Goal: Contribute content: Contribute content

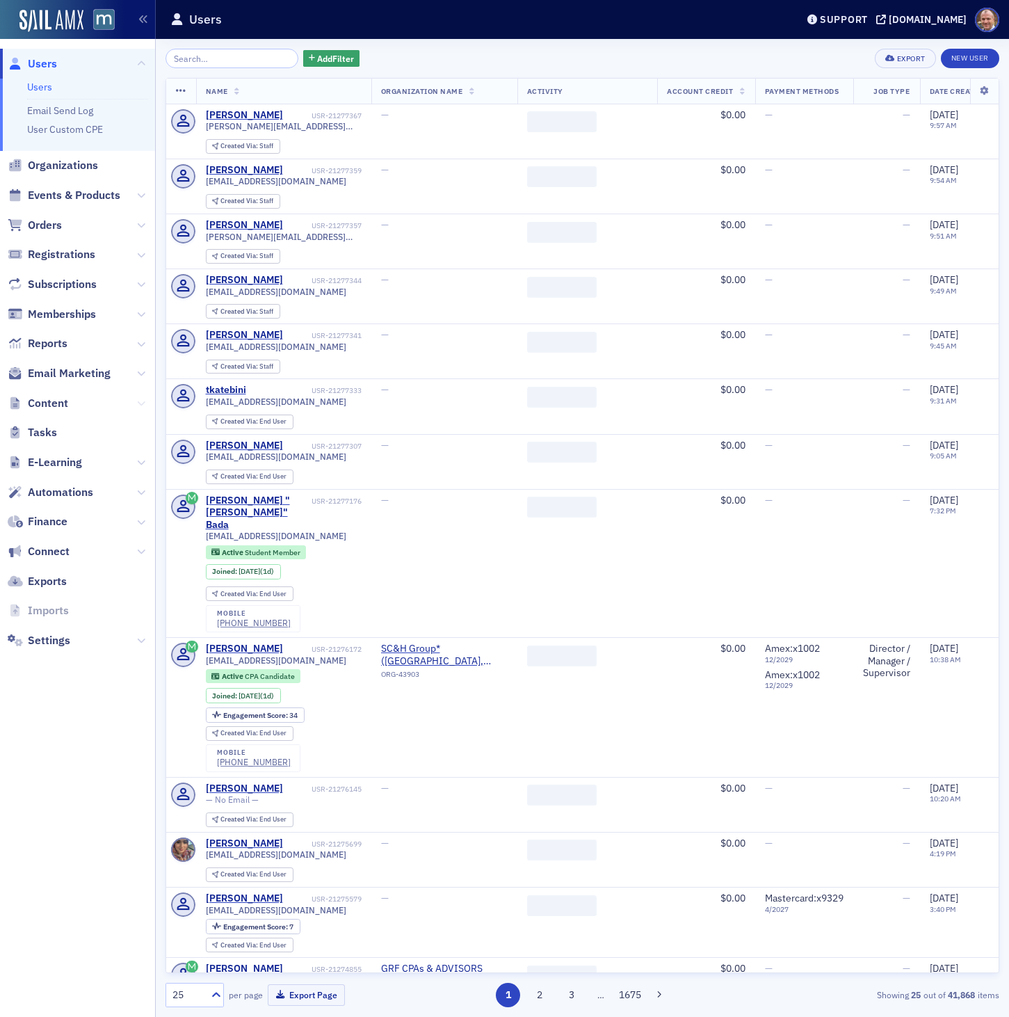
click at [142, 402] on icon at bounding box center [141, 403] width 8 height 8
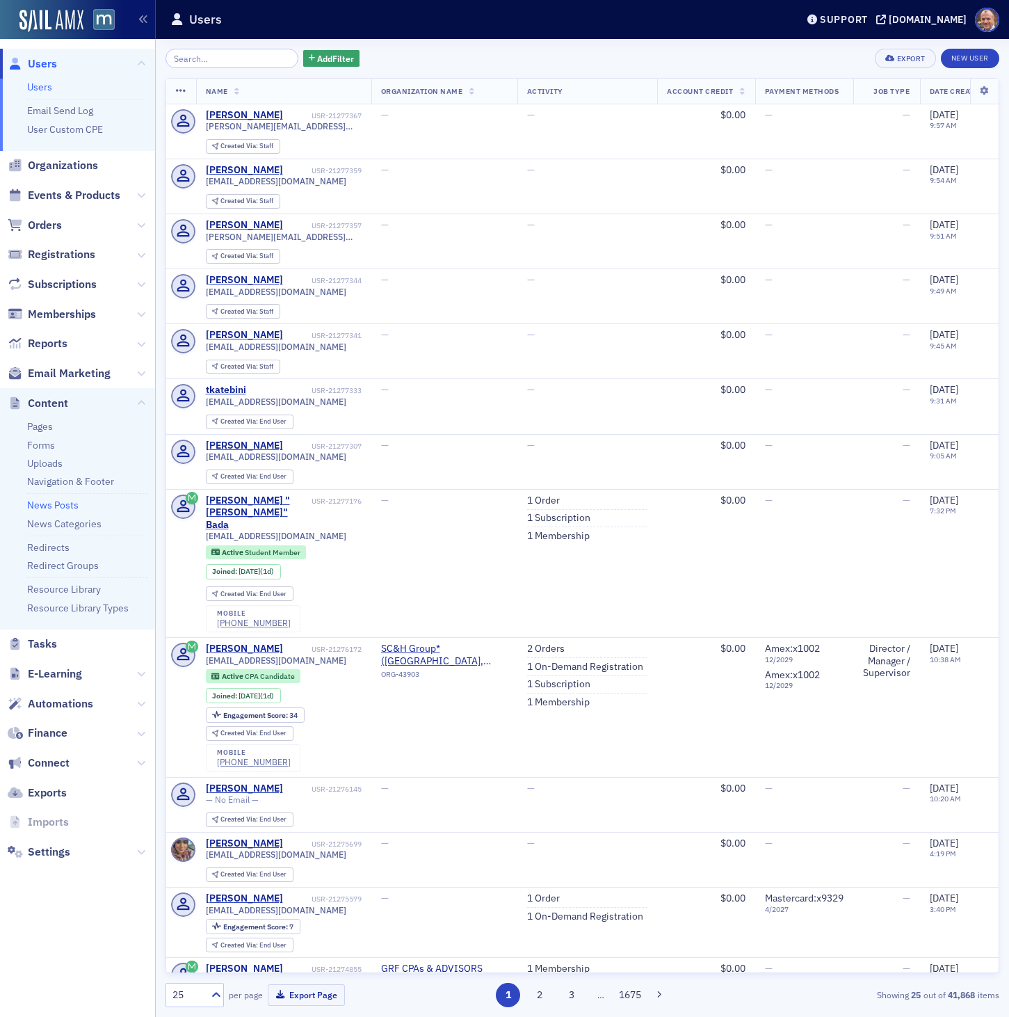
click at [47, 507] on link "News Posts" at bounding box center [52, 505] width 51 height 13
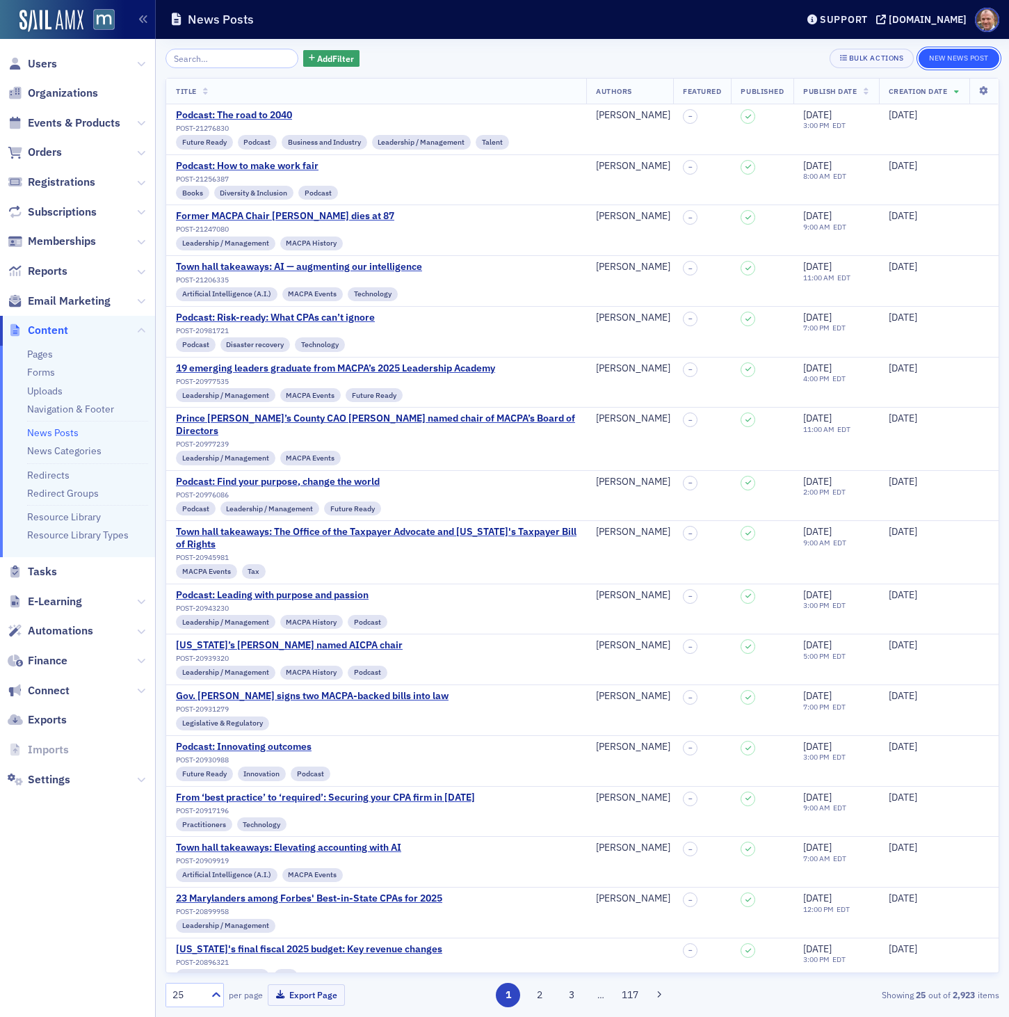
click at [980, 58] on button "New News Post" at bounding box center [959, 58] width 81 height 19
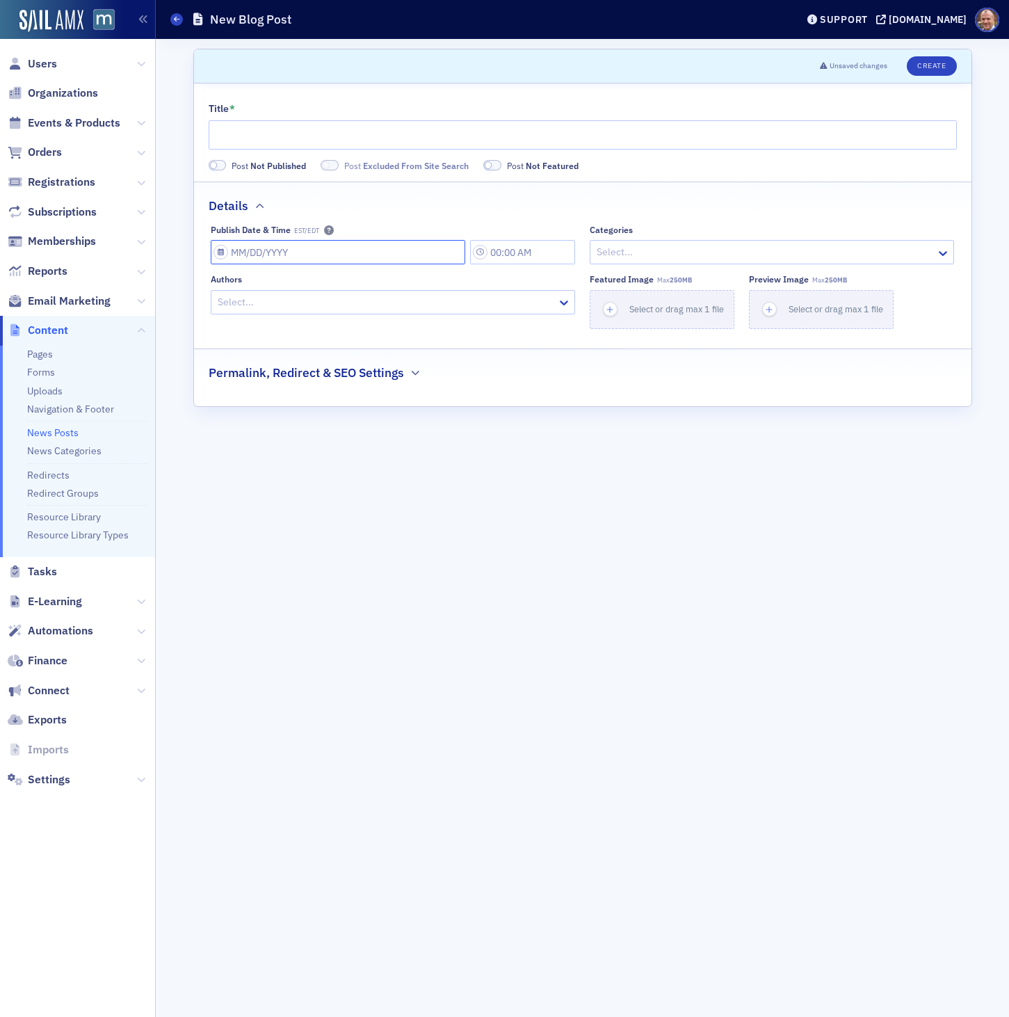
select select "7"
select select "2025"
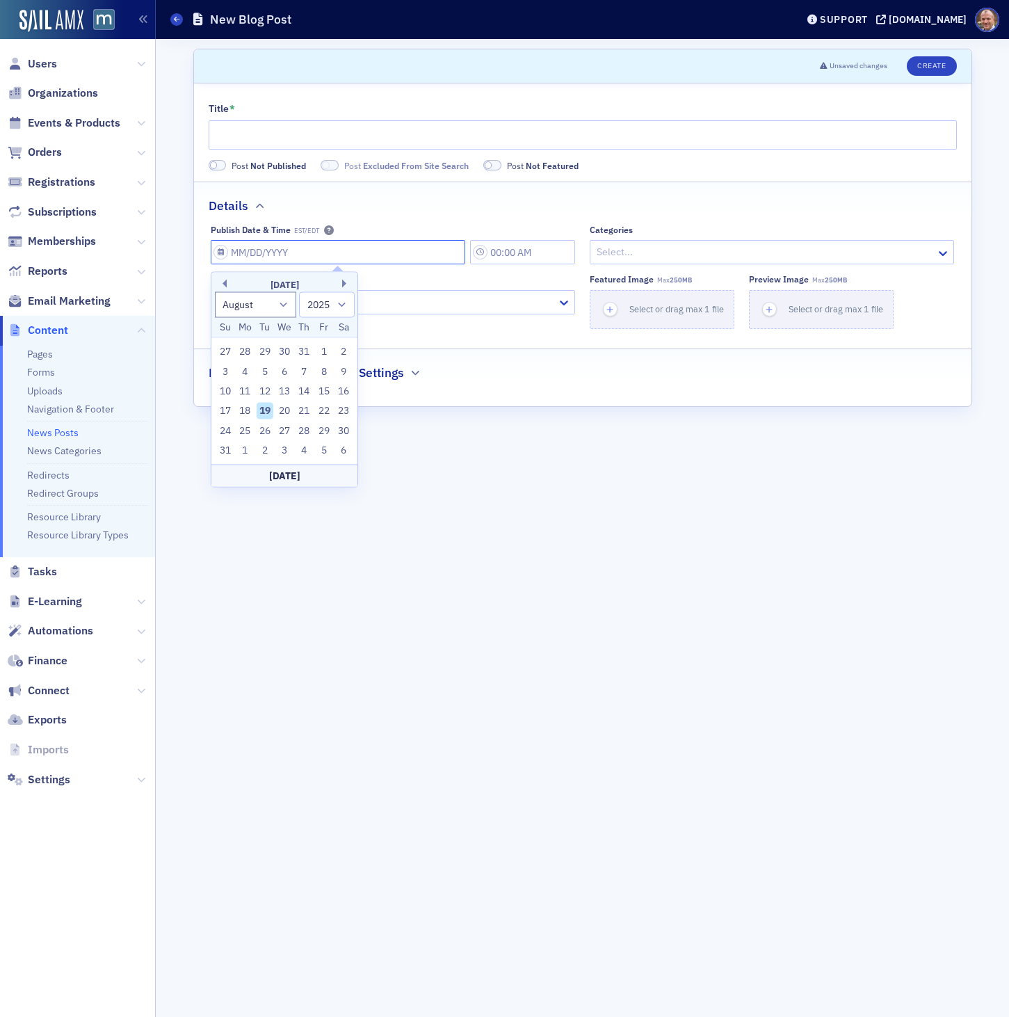
click at [359, 250] on input "Publish Date & Time EST/EDT" at bounding box center [338, 252] width 255 height 24
click at [264, 414] on div "19" at bounding box center [265, 411] width 17 height 17
type input "[DATE]"
type input "8:00 AM"
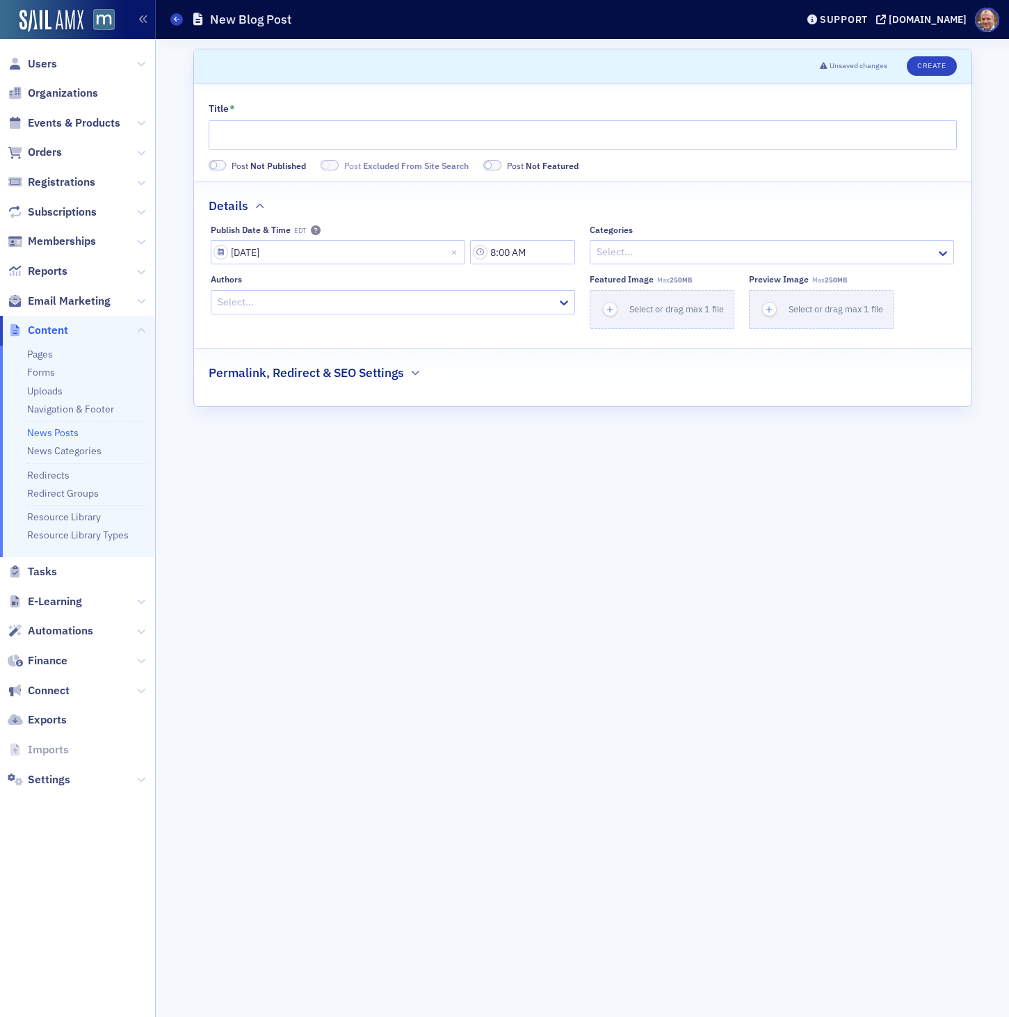
click at [434, 310] on div at bounding box center [385, 302] width 339 height 17
type input "[PERSON_NAME]"
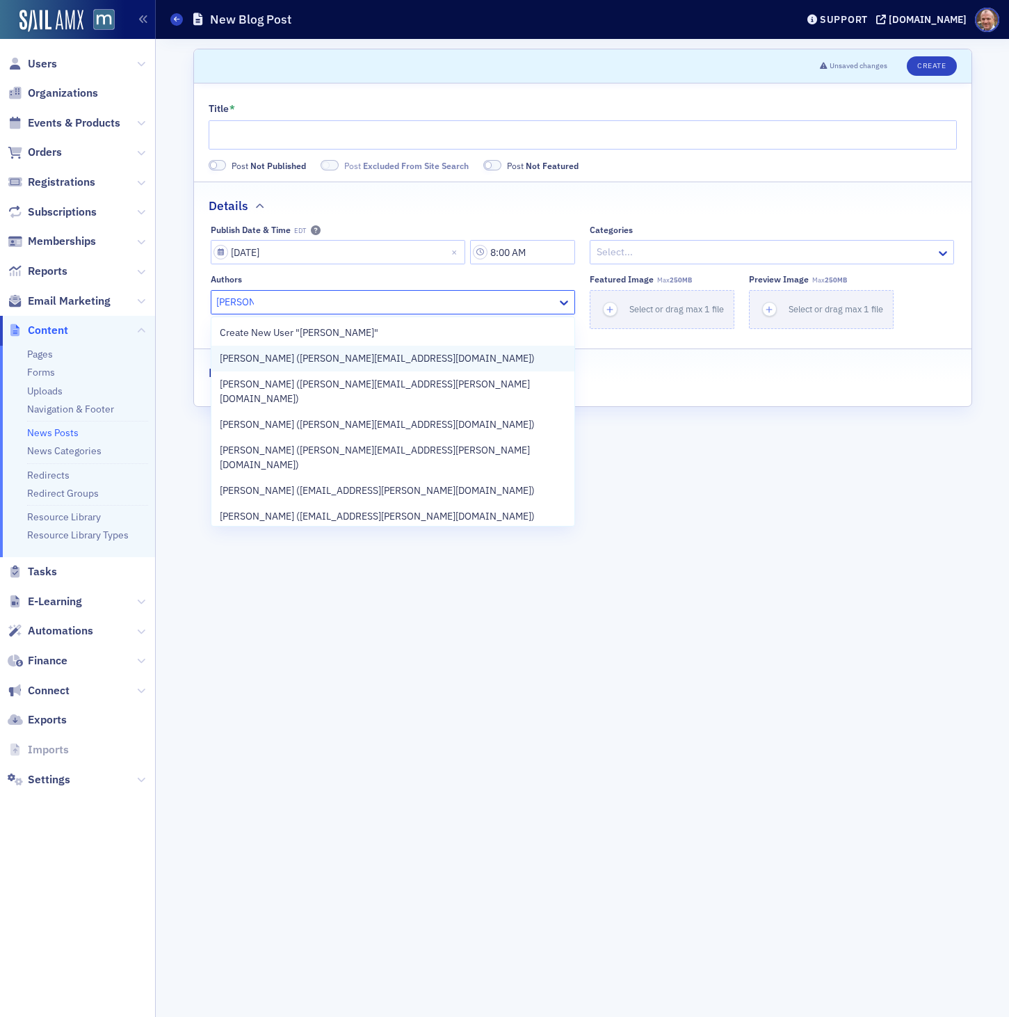
click at [341, 360] on span "[PERSON_NAME] ([PERSON_NAME][EMAIL_ADDRESS][DOMAIN_NAME])" at bounding box center [377, 358] width 315 height 15
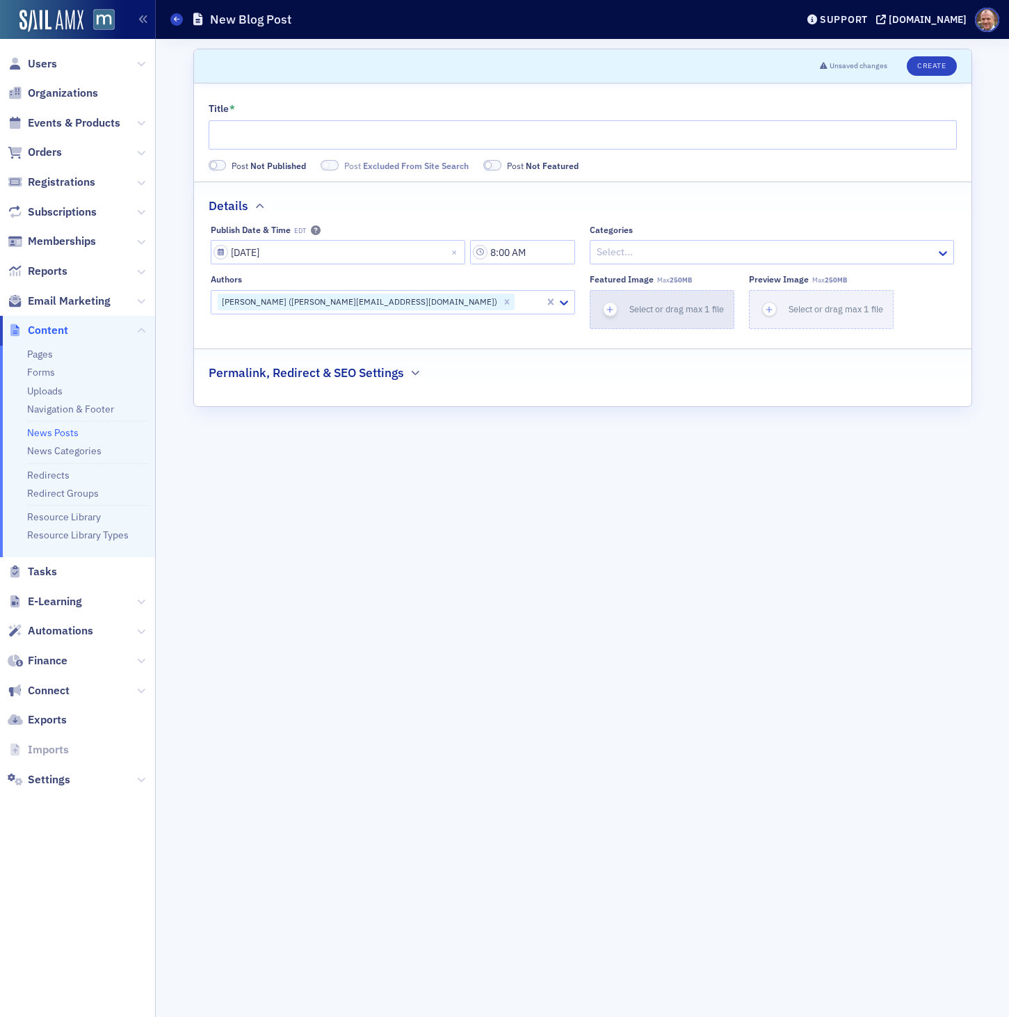
click at [613, 314] on icon "button" at bounding box center [610, 309] width 13 height 13
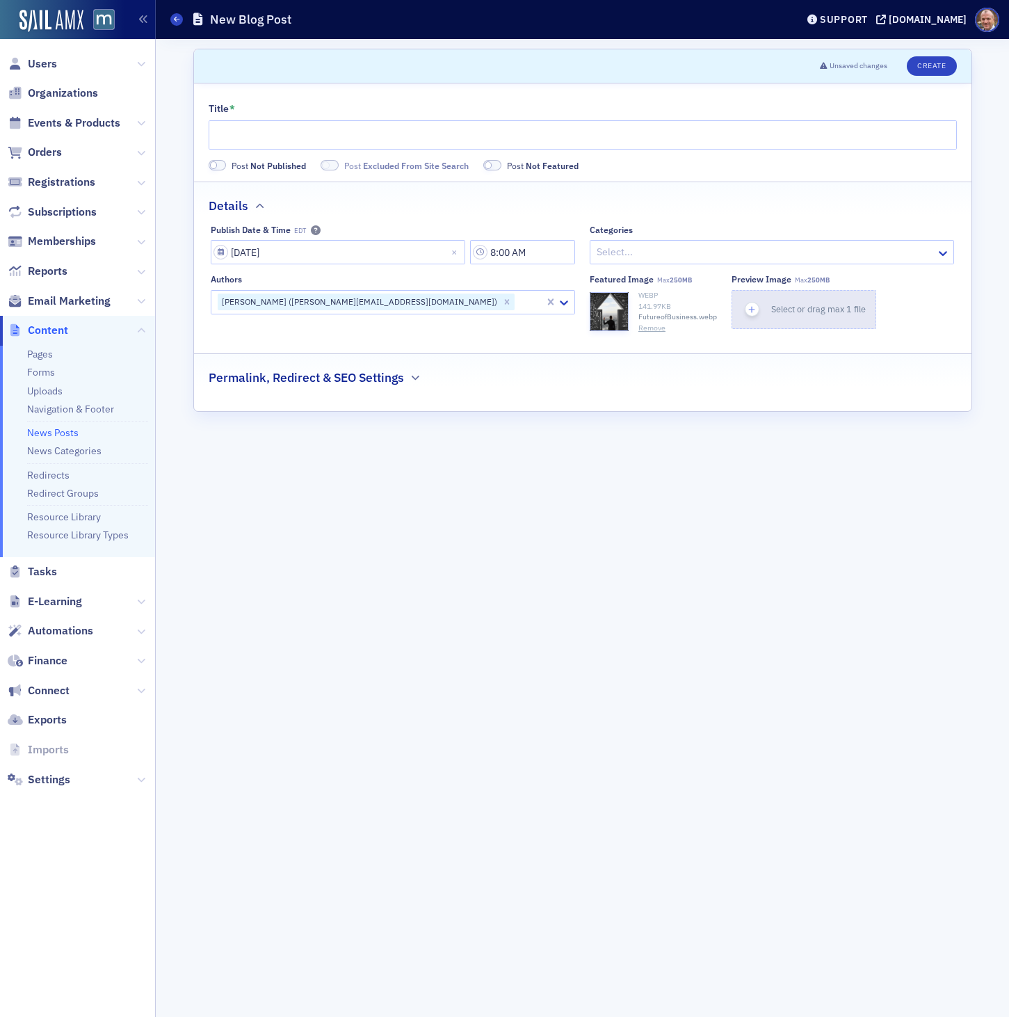
click at [818, 310] on span "Select or drag max 1 file" at bounding box center [819, 308] width 95 height 11
click at [415, 379] on icon "button" at bounding box center [415, 378] width 8 height 8
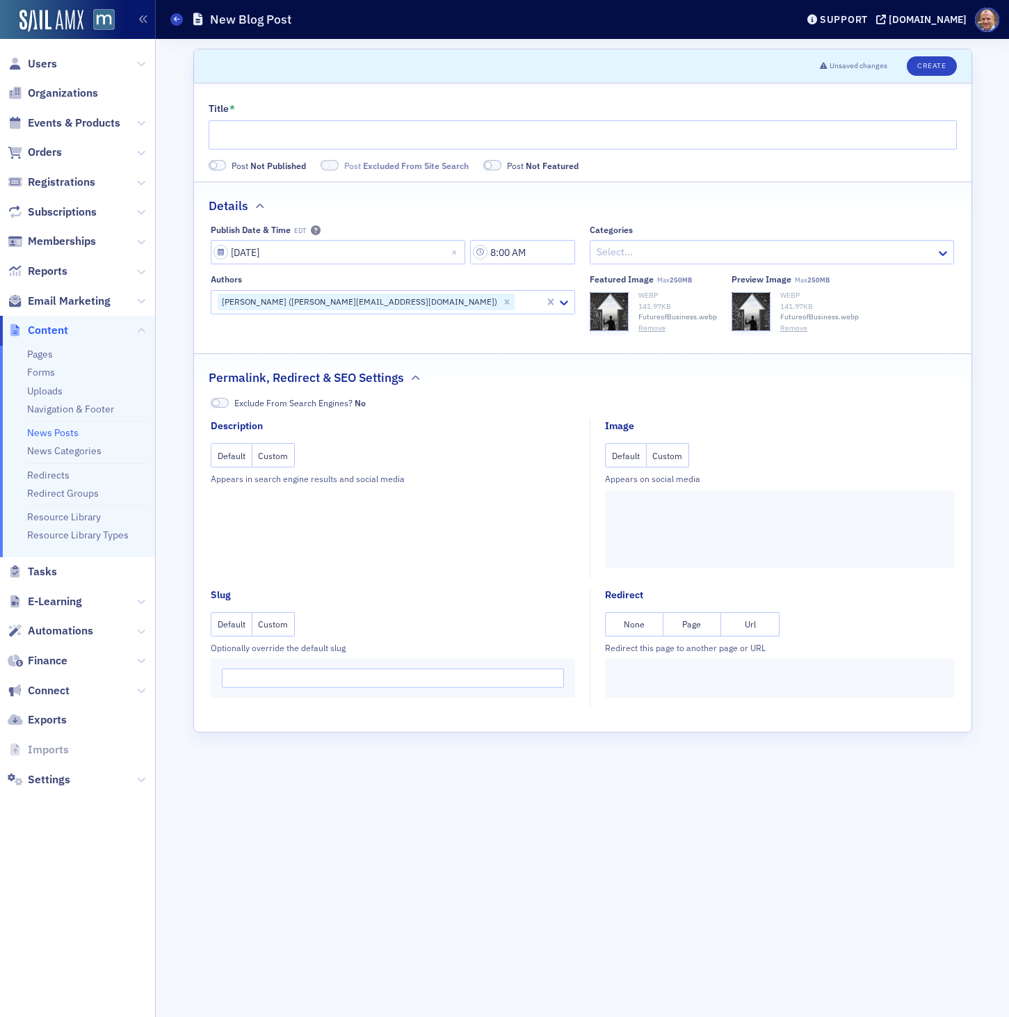
click at [678, 458] on button "Custom" at bounding box center [668, 455] width 43 height 24
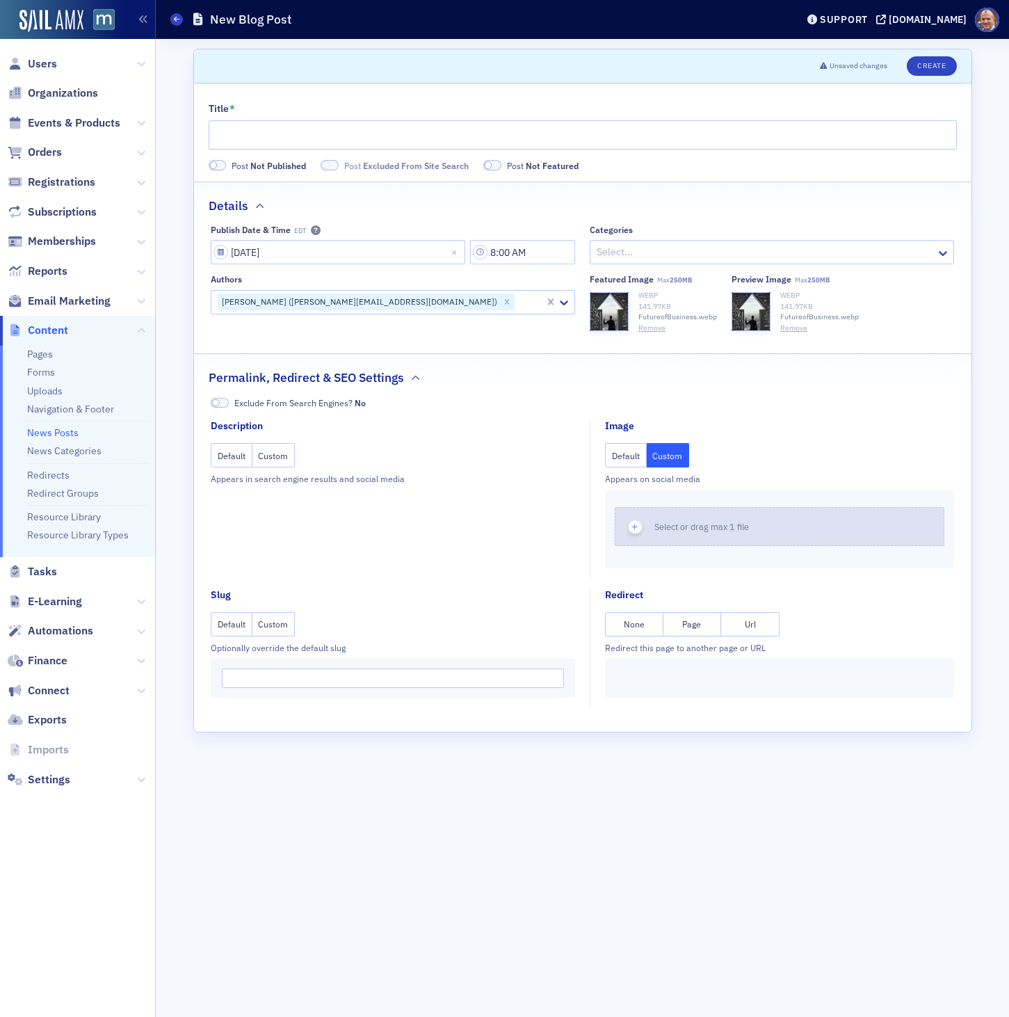
click at [676, 520] on button "Select or drag max 1 file" at bounding box center [780, 526] width 330 height 39
click at [677, 545] on button "Remove" at bounding box center [677, 543] width 27 height 11
click at [653, 328] on button "Remove" at bounding box center [652, 328] width 27 height 11
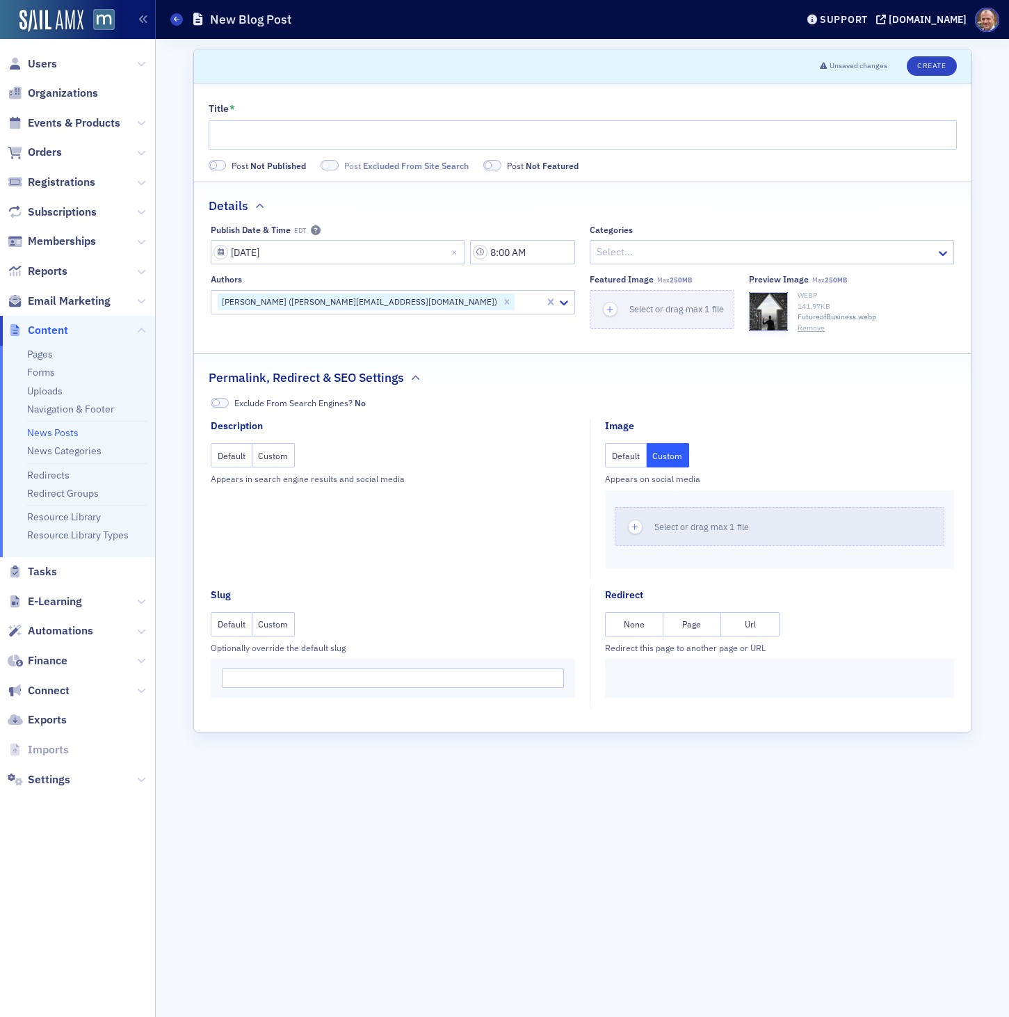
click at [814, 328] on button "Remove" at bounding box center [811, 328] width 27 height 11
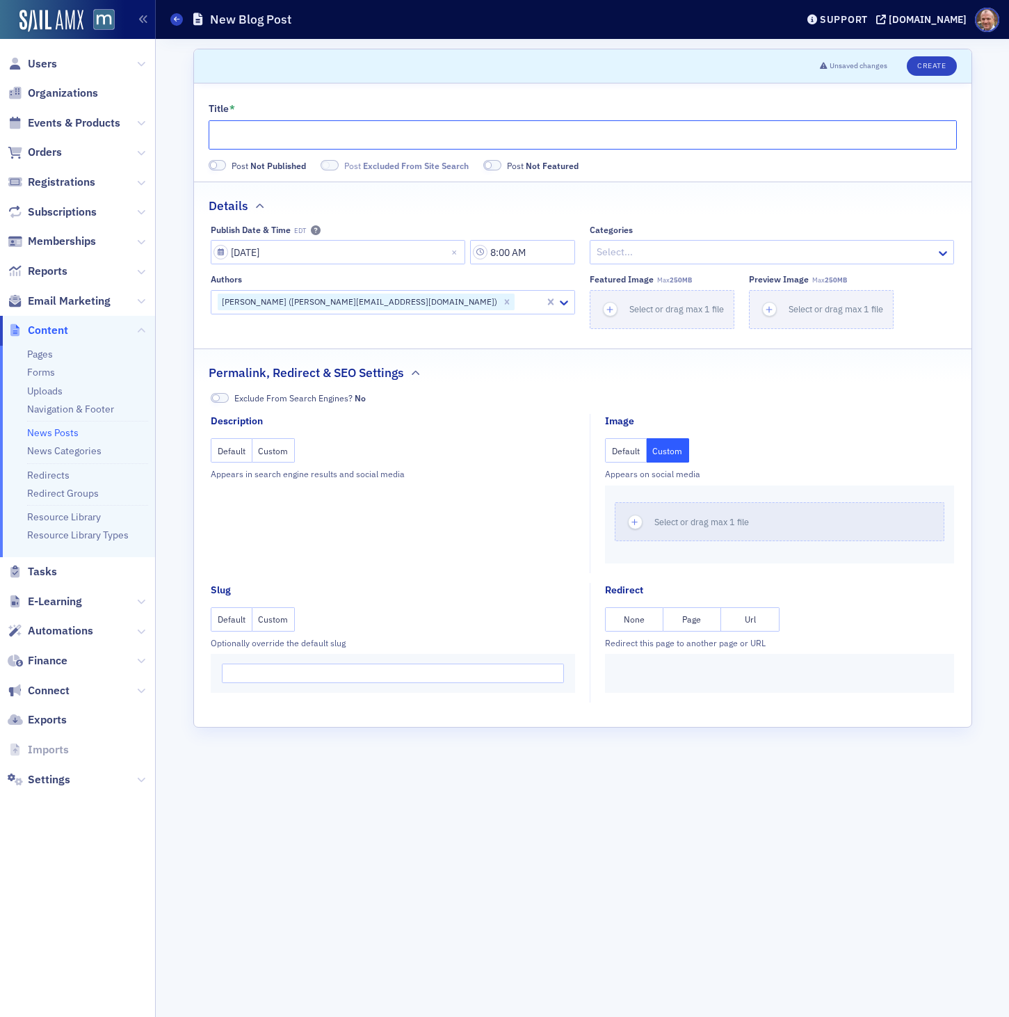
click at [297, 142] on input "Title *" at bounding box center [583, 134] width 749 height 29
paste input "[US_STATE]’s workforce development challenge: Why CPAs are key to our economic …"
type input "[US_STATE]’s workforce development challenge: Why CPAs are key to our economic …"
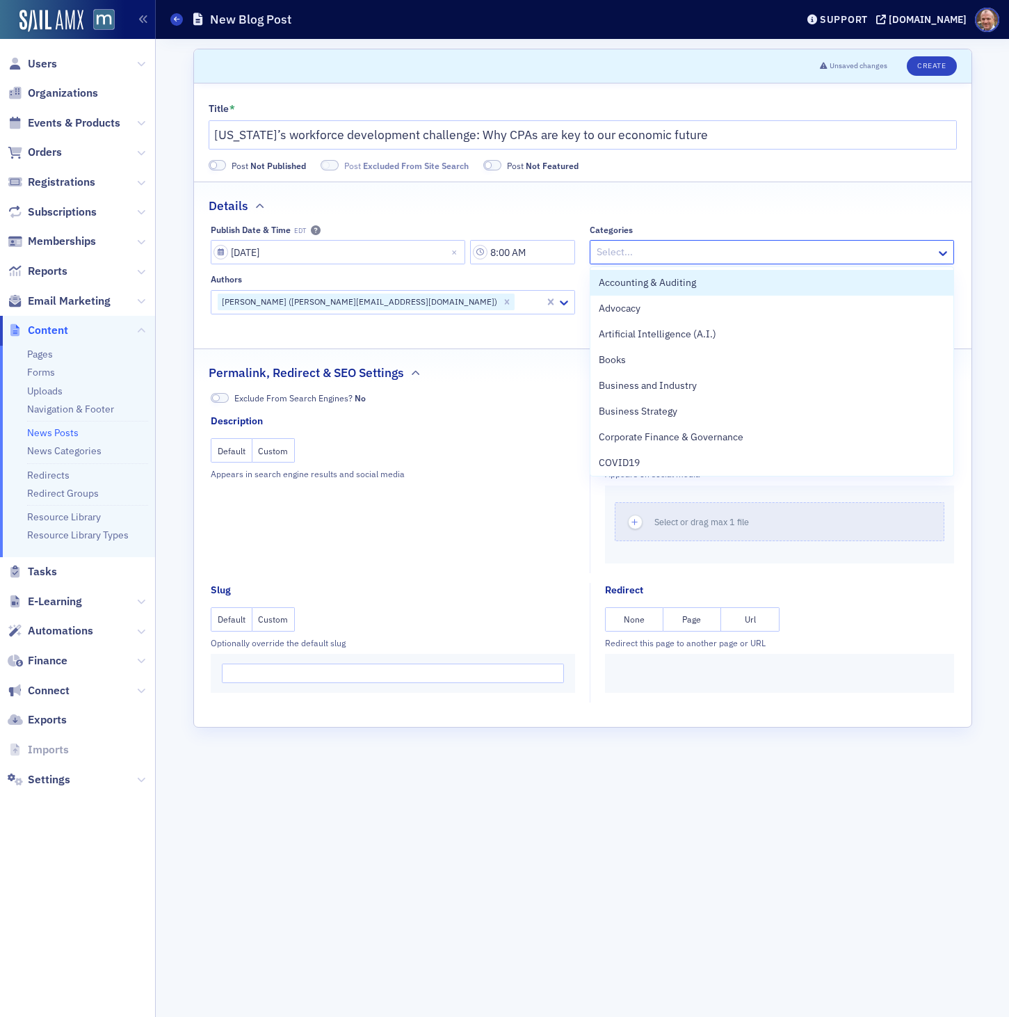
click at [653, 255] on div at bounding box center [765, 251] width 339 height 17
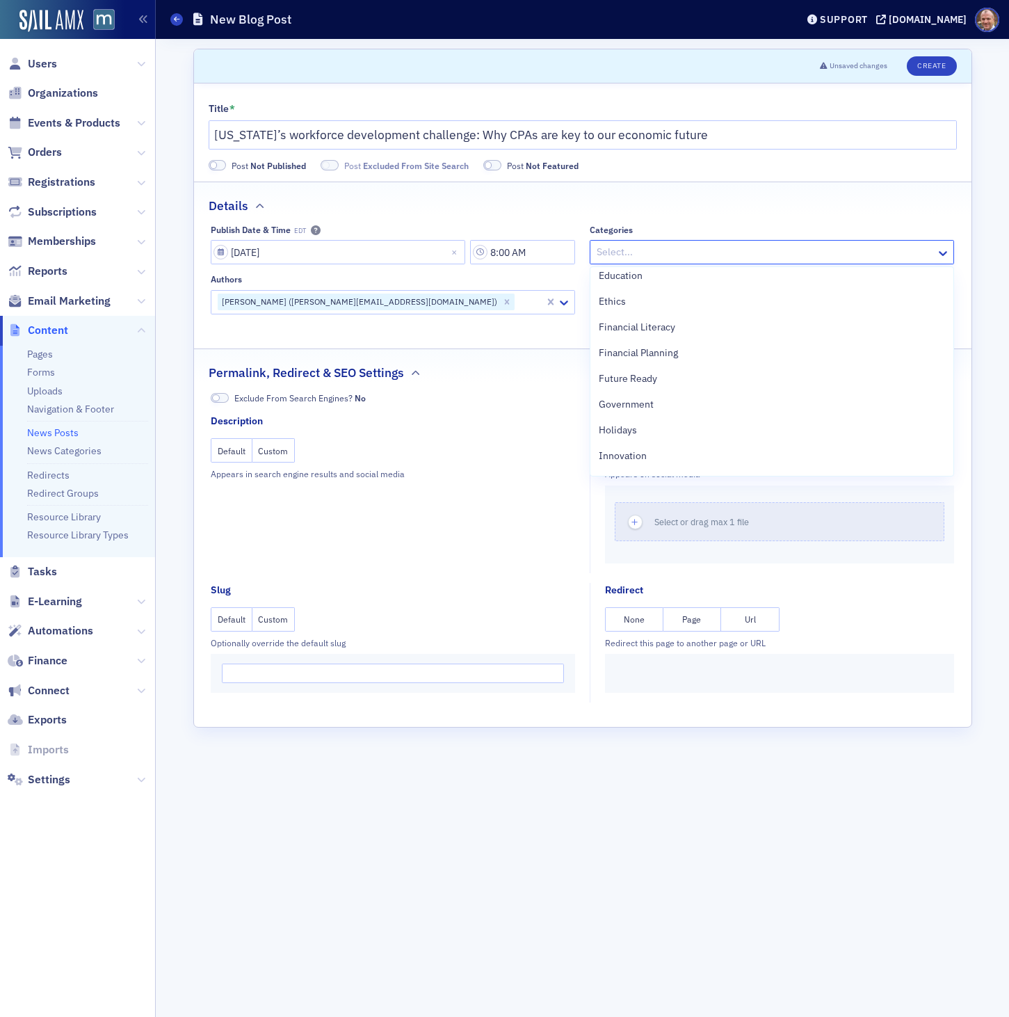
scroll to position [295, 0]
click at [637, 371] on span "Future Ready" at bounding box center [628, 374] width 58 height 15
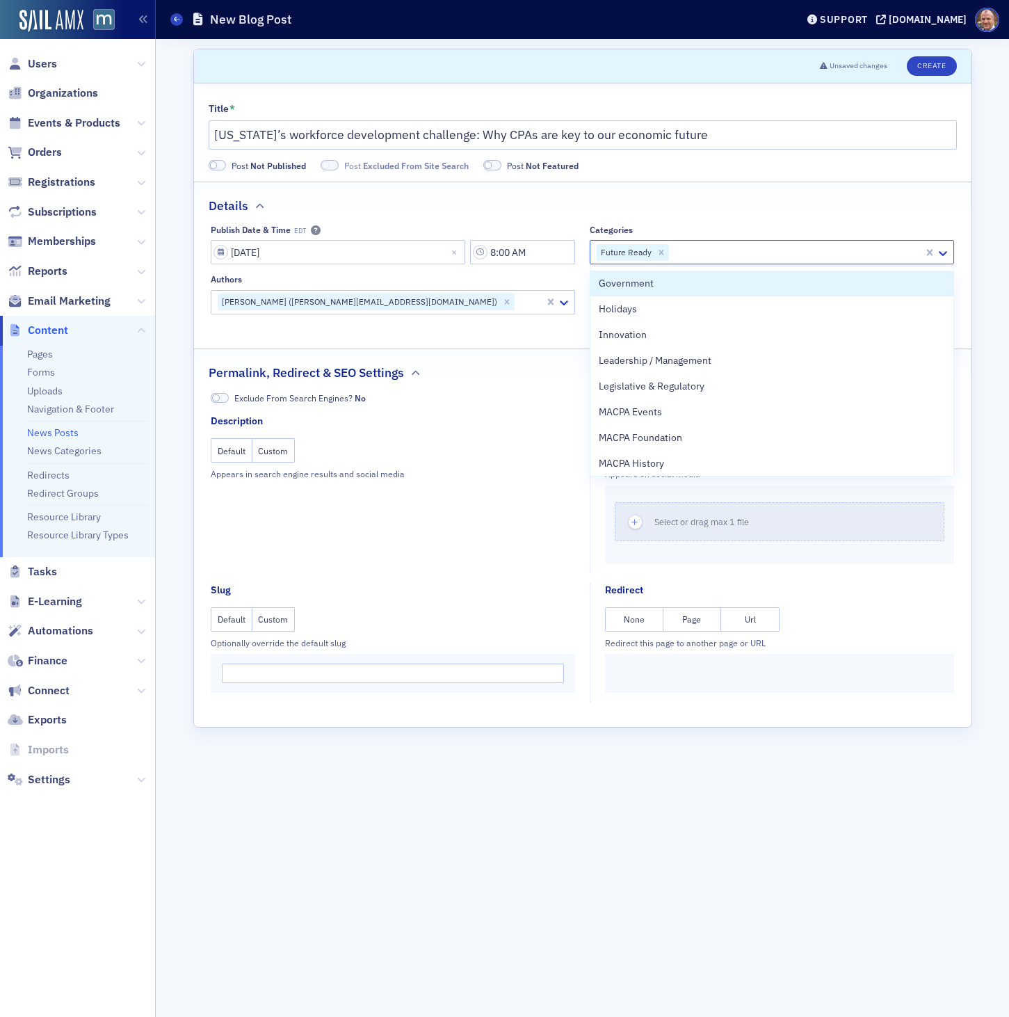
scroll to position [389, 0]
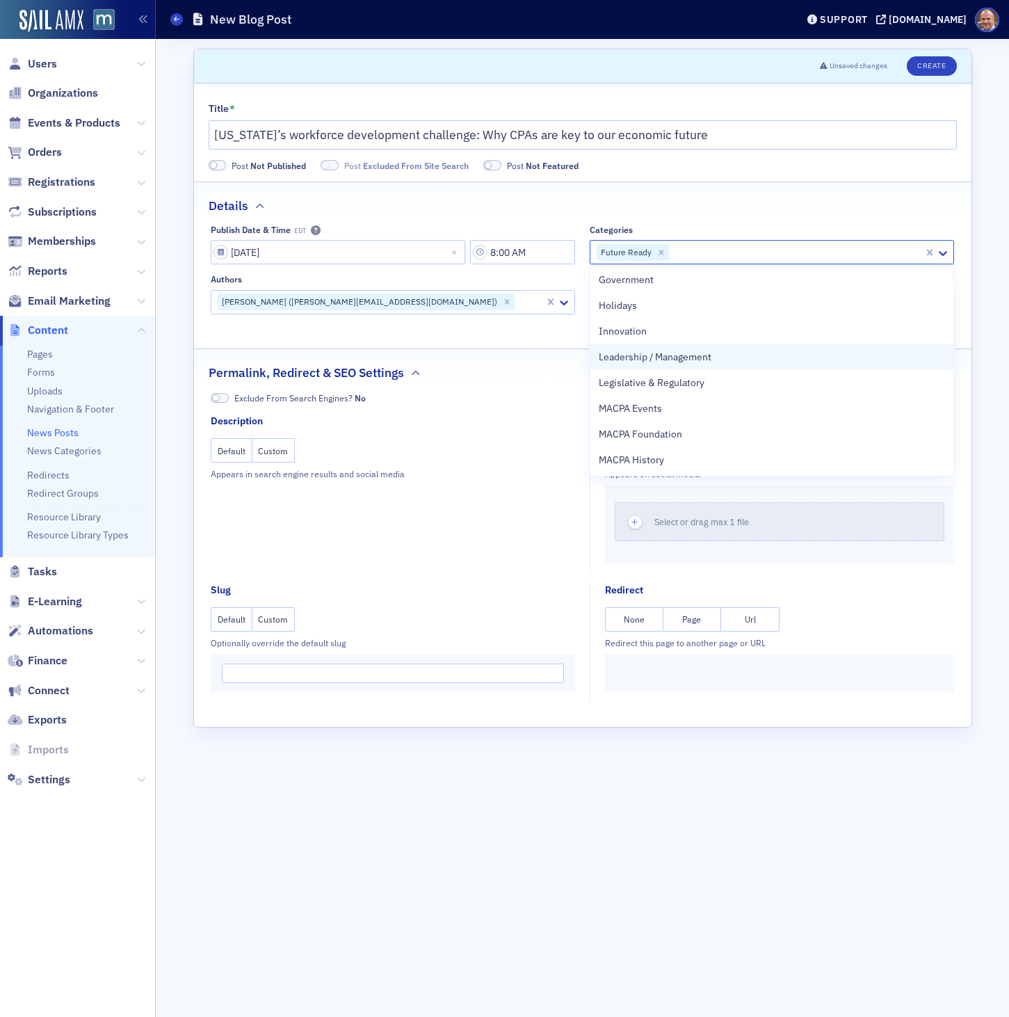
click at [644, 358] on span "Leadership / Management" at bounding box center [655, 357] width 113 height 15
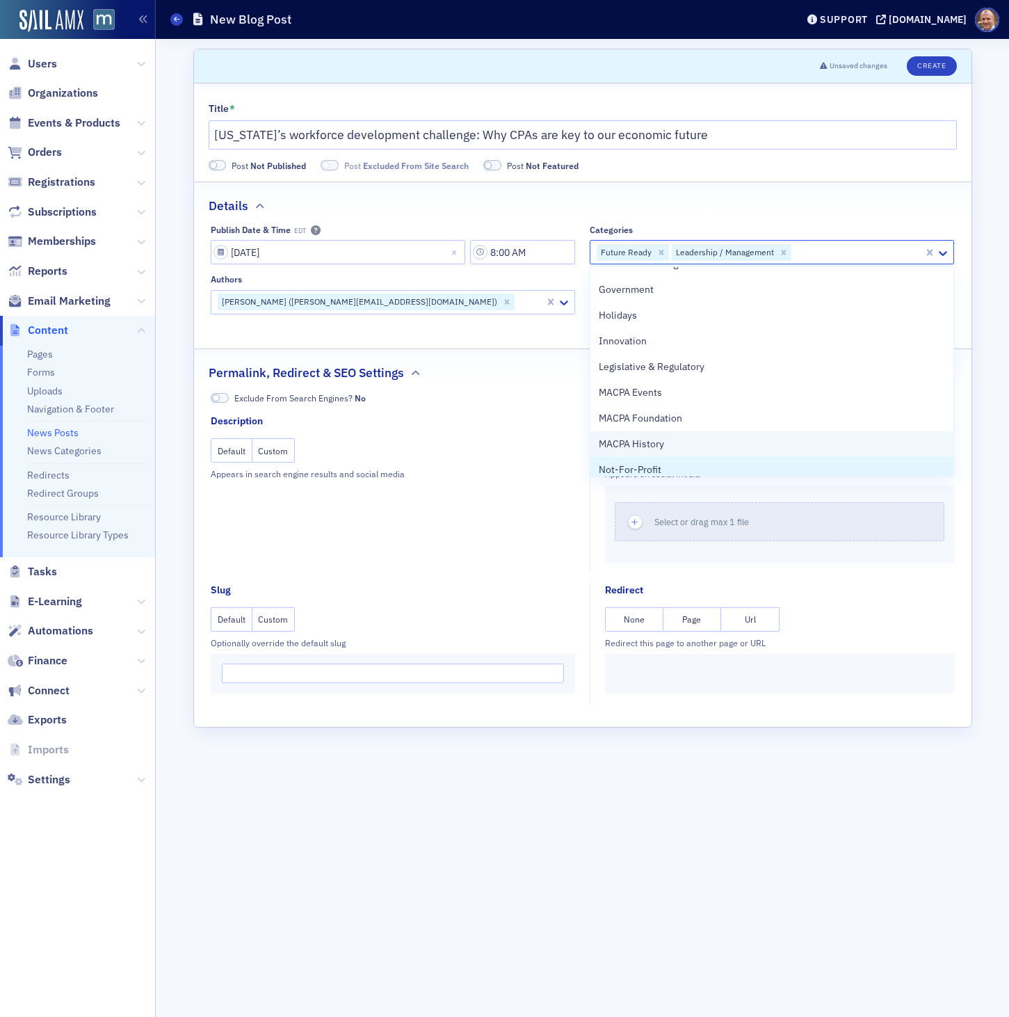
scroll to position [375, 0]
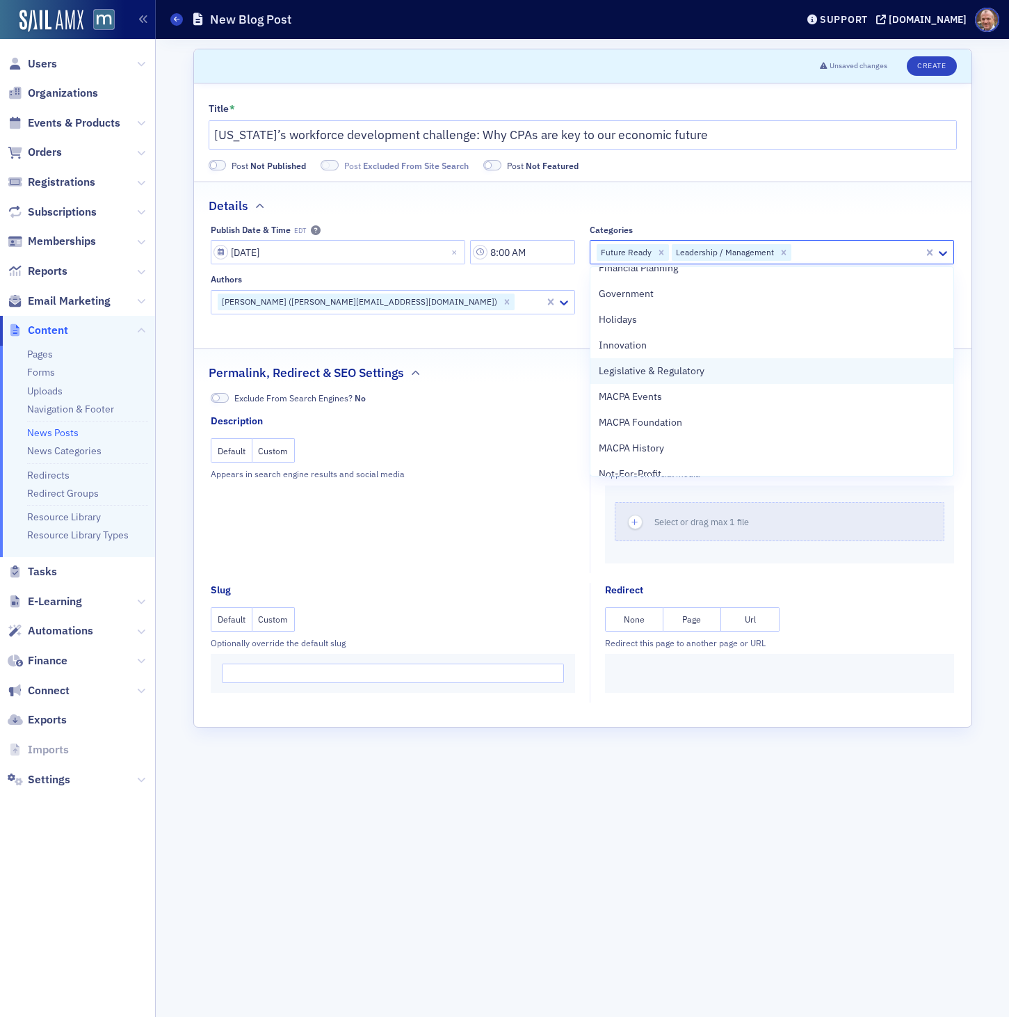
click at [641, 369] on span "Legislative & Regulatory" at bounding box center [652, 371] width 106 height 15
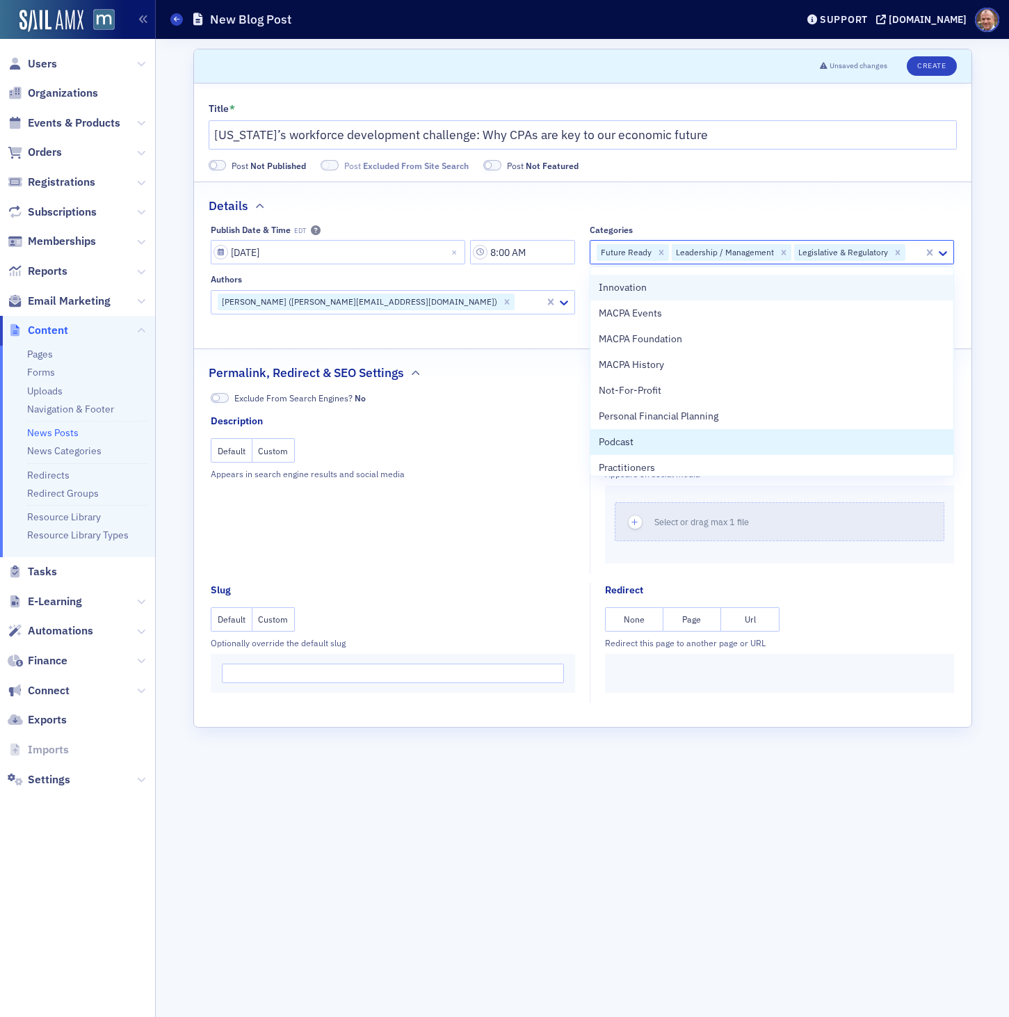
scroll to position [428, 0]
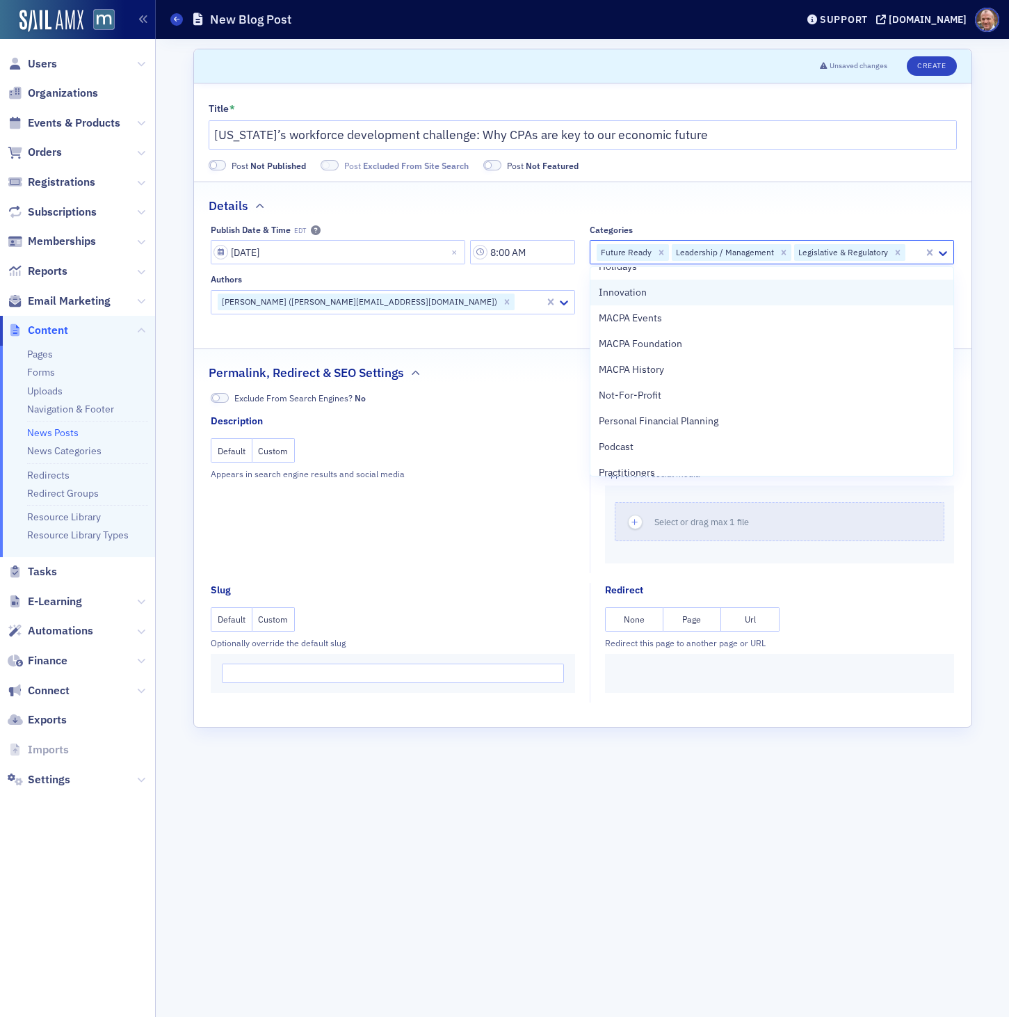
click at [645, 298] on span "Innovation" at bounding box center [623, 292] width 48 height 15
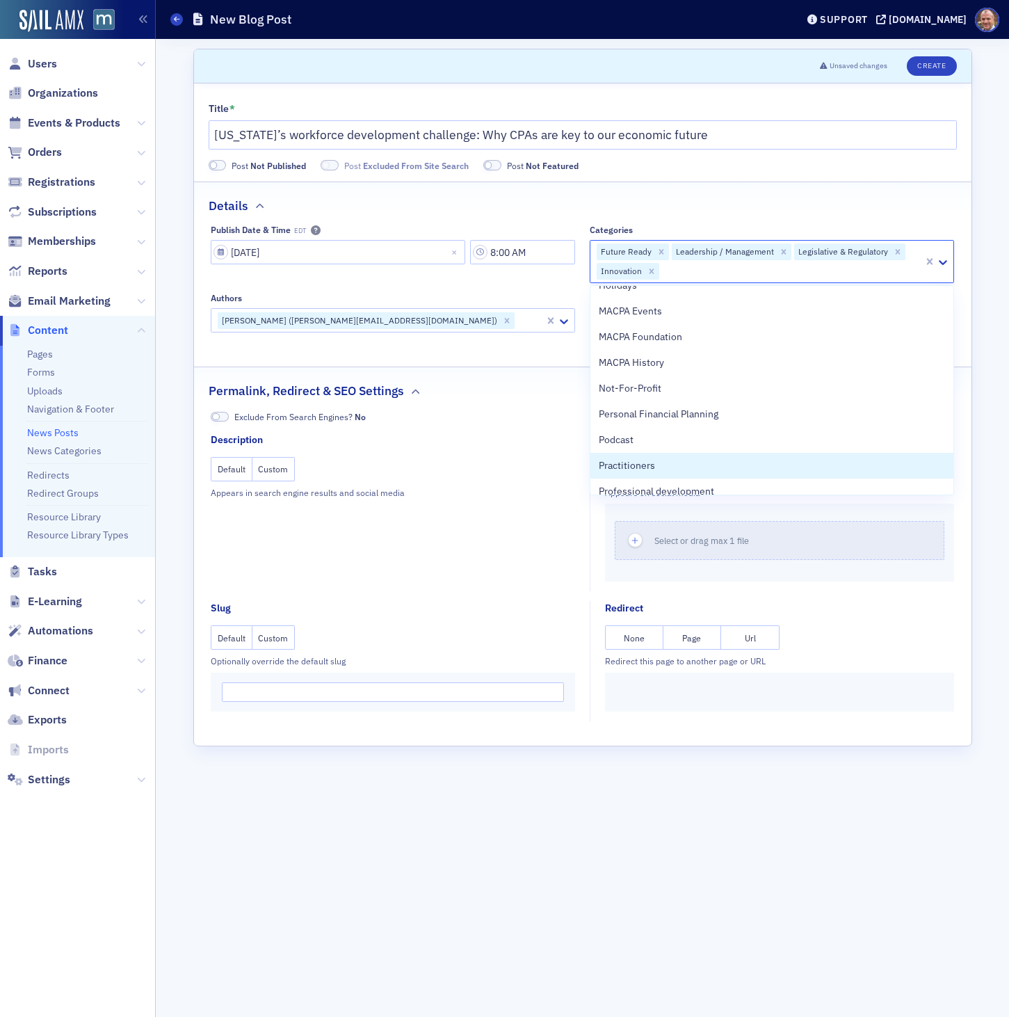
click at [517, 577] on fieldset "Description Default Custom Appears in search engine results and social media" at bounding box center [397, 512] width 372 height 159
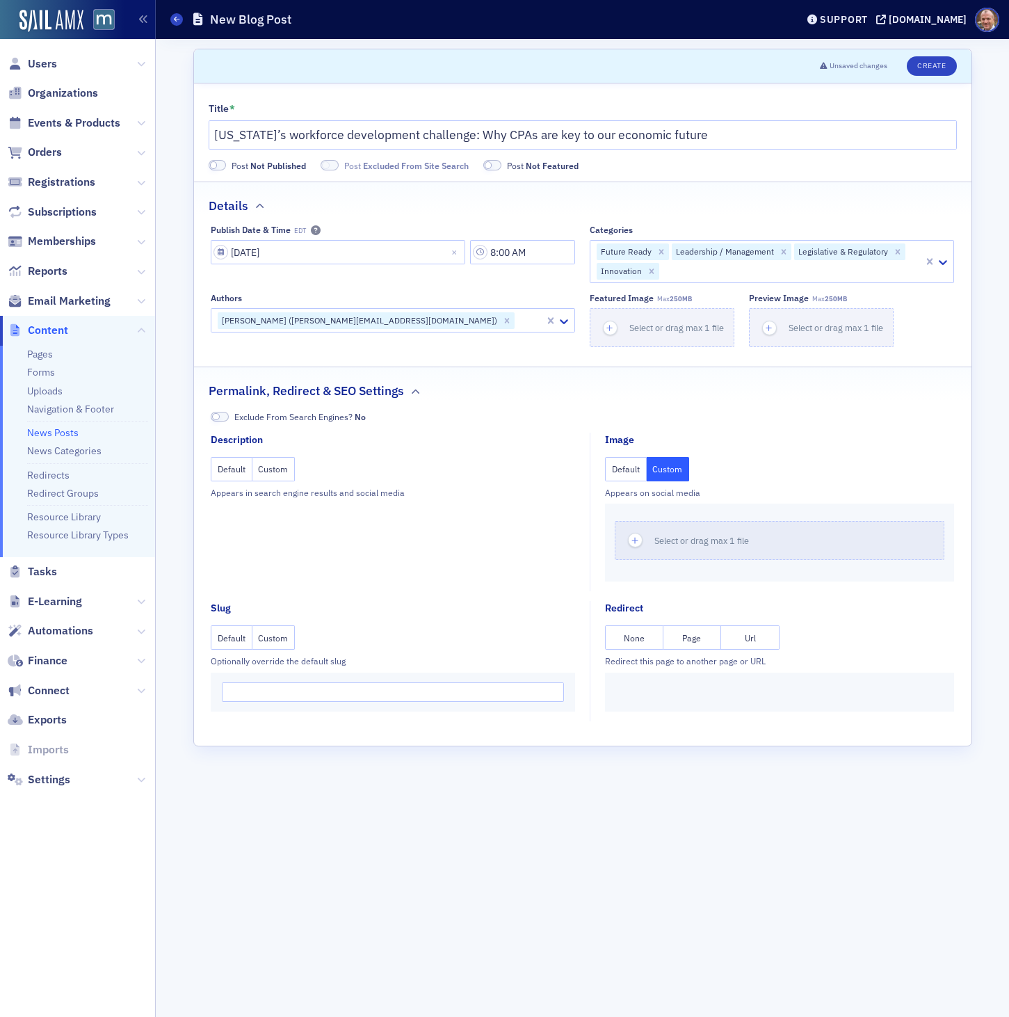
click at [275, 473] on button "Custom" at bounding box center [274, 469] width 43 height 24
click at [246, 544] on textarea at bounding box center [393, 542] width 345 height 58
paste textarea "Behind every thriving [US_STATE] business is a CPA — but [DATE], there aren’t e…"
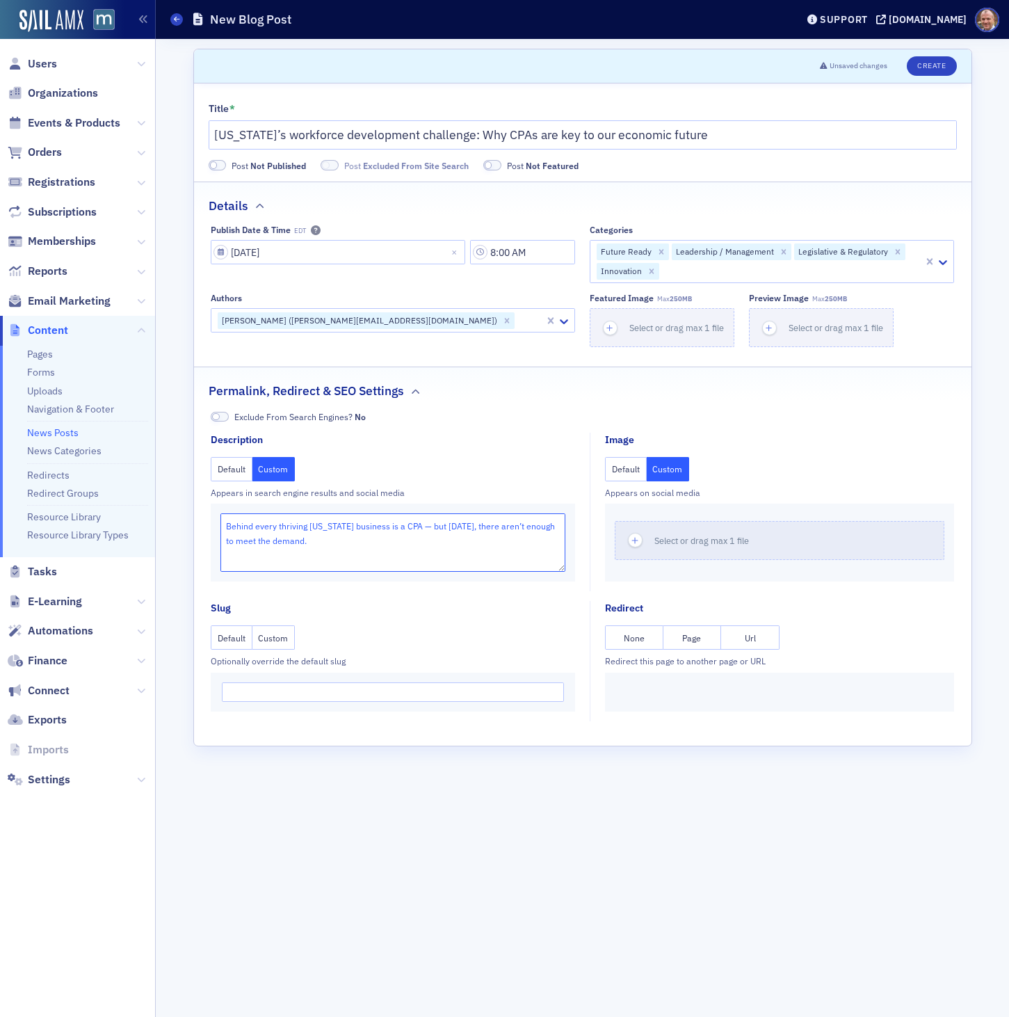
paste textarea "So what’s [US_STATE] and the [US_STATE] Association of CPAs (MACPA) doing about…"
click at [225, 568] on textarea "Behind every thriving [US_STATE] business is a CPA — but [DATE], there aren’t e…" at bounding box center [393, 542] width 345 height 58
type textarea "Behind every thriving [US_STATE] business is a CPA — but [DATE], there aren’t e…"
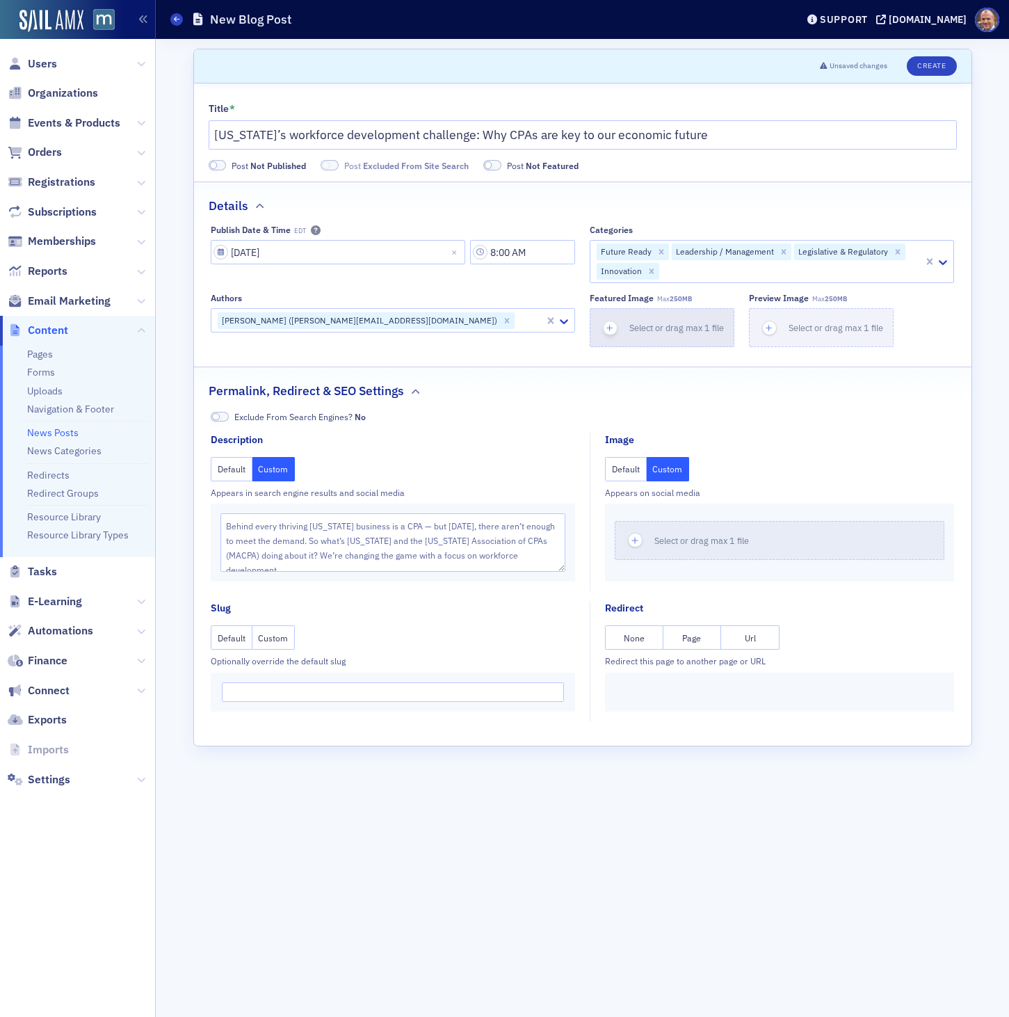
click at [664, 334] on button "Select or drag max 1 file" at bounding box center [662, 327] width 145 height 39
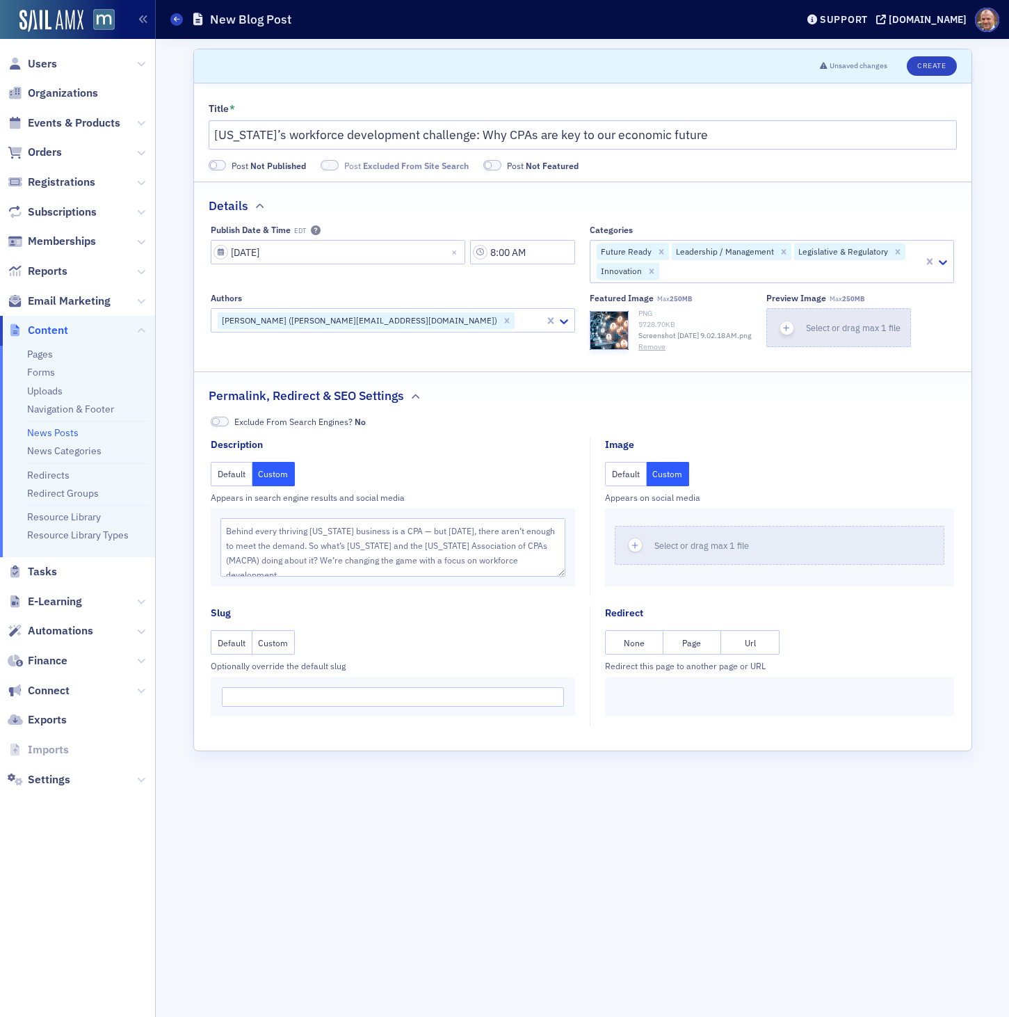
click at [883, 331] on span "Select or drag max 1 file" at bounding box center [853, 327] width 95 height 11
click at [664, 481] on button "Custom" at bounding box center [668, 474] width 43 height 24
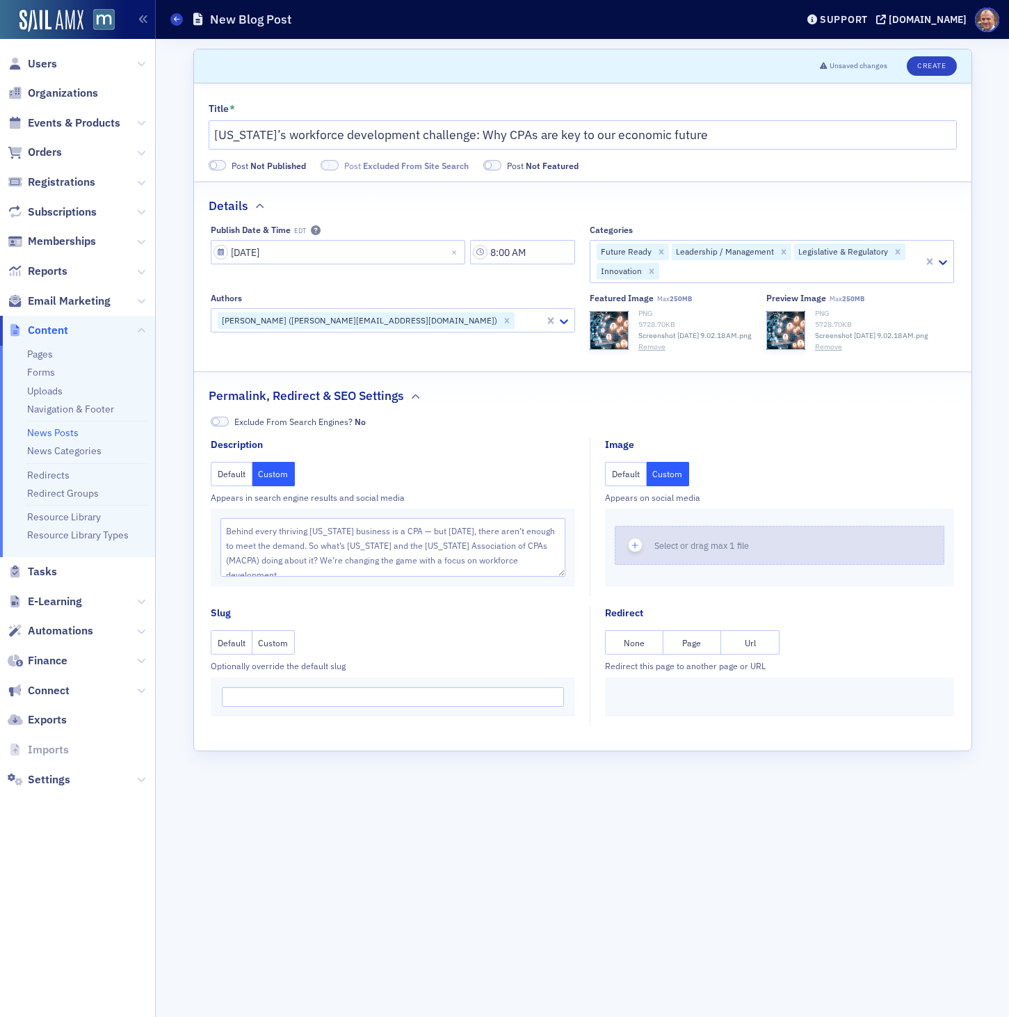
click at [648, 561] on div "button" at bounding box center [635, 546] width 39 height 38
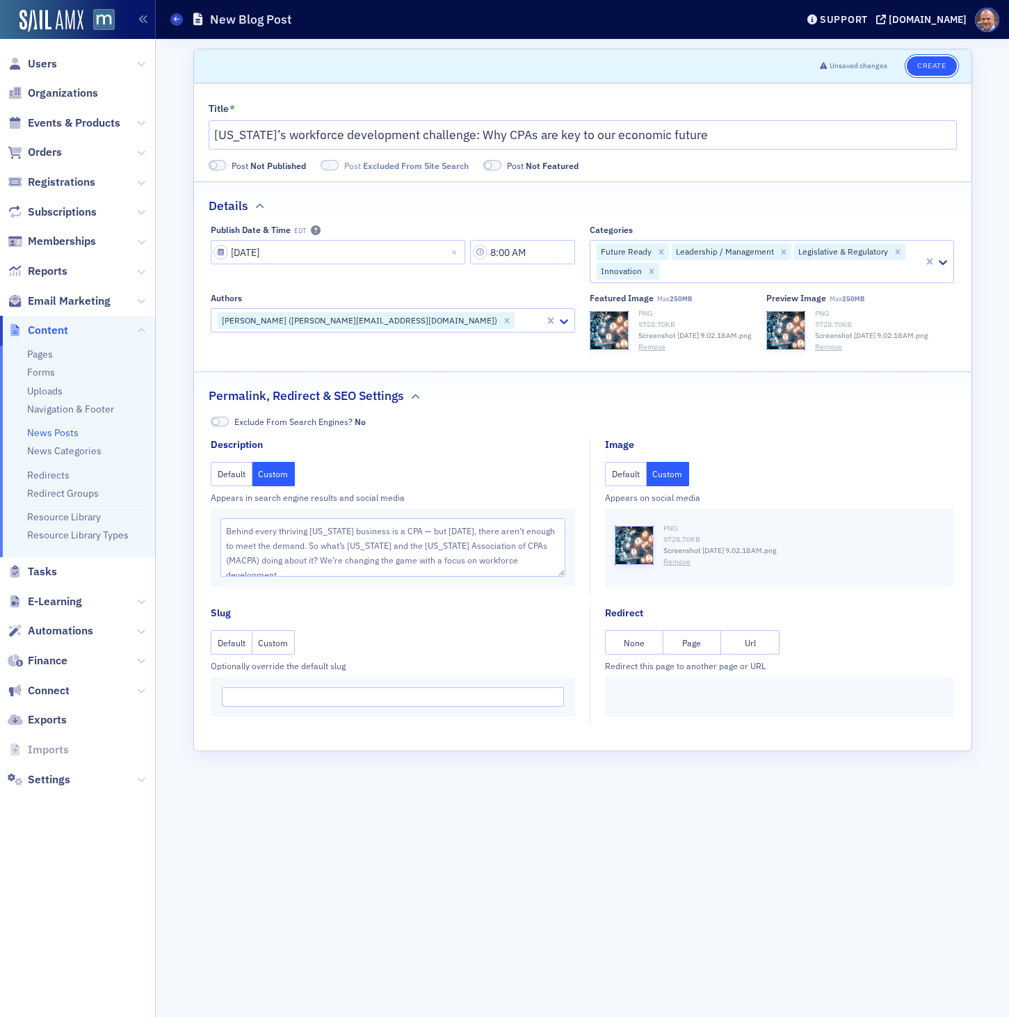
click at [947, 67] on button "Create" at bounding box center [931, 65] width 49 height 19
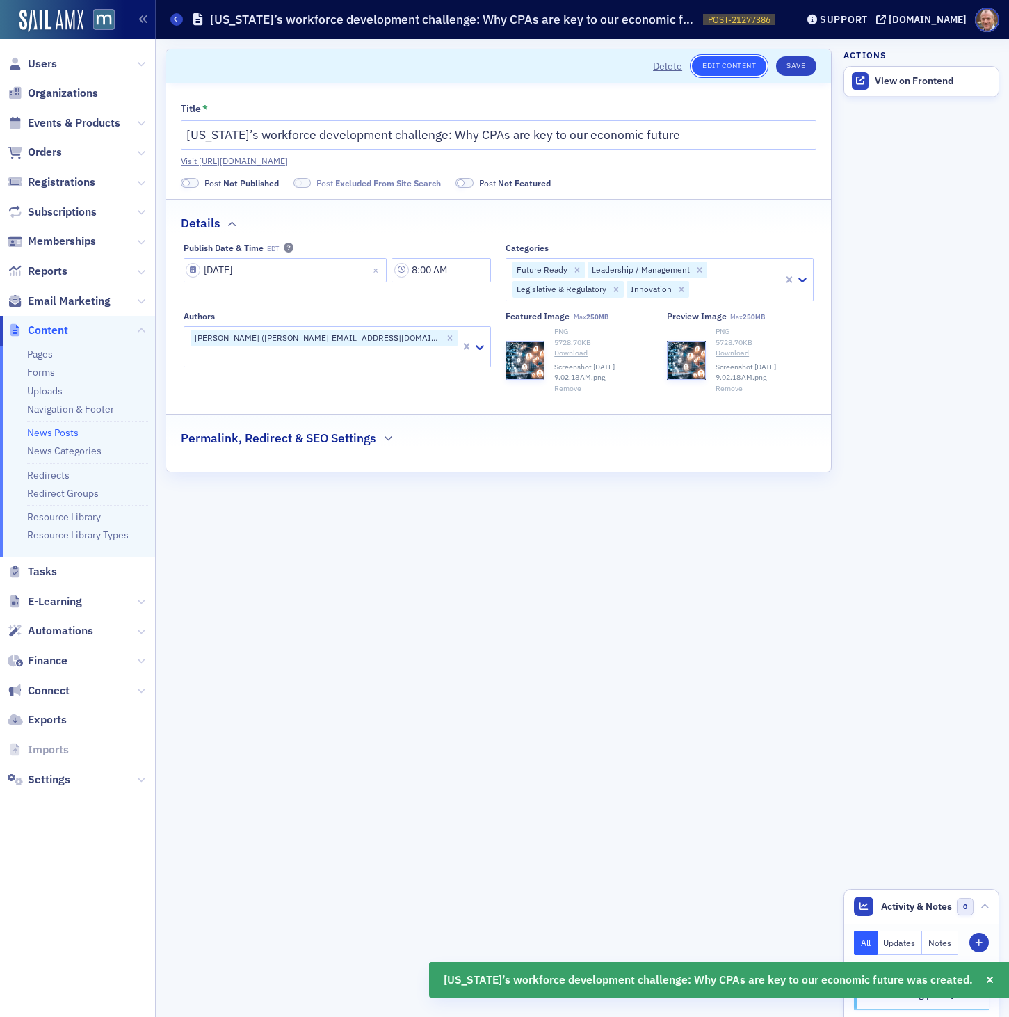
click at [736, 66] on link "Edit Content" at bounding box center [729, 65] width 74 height 19
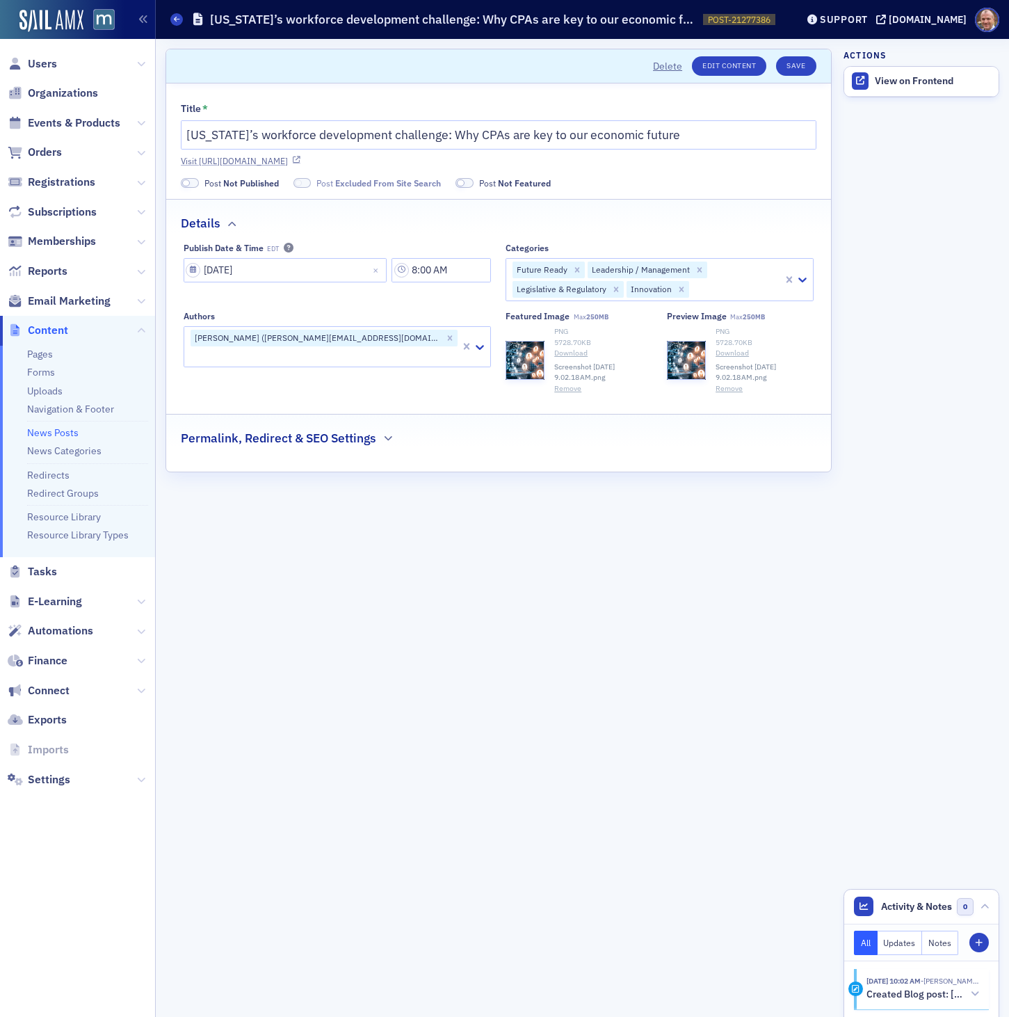
click at [532, 164] on link "Visit [URL][DOMAIN_NAME]" at bounding box center [499, 160] width 636 height 13
click at [792, 61] on button "Save" at bounding box center [796, 65] width 40 height 19
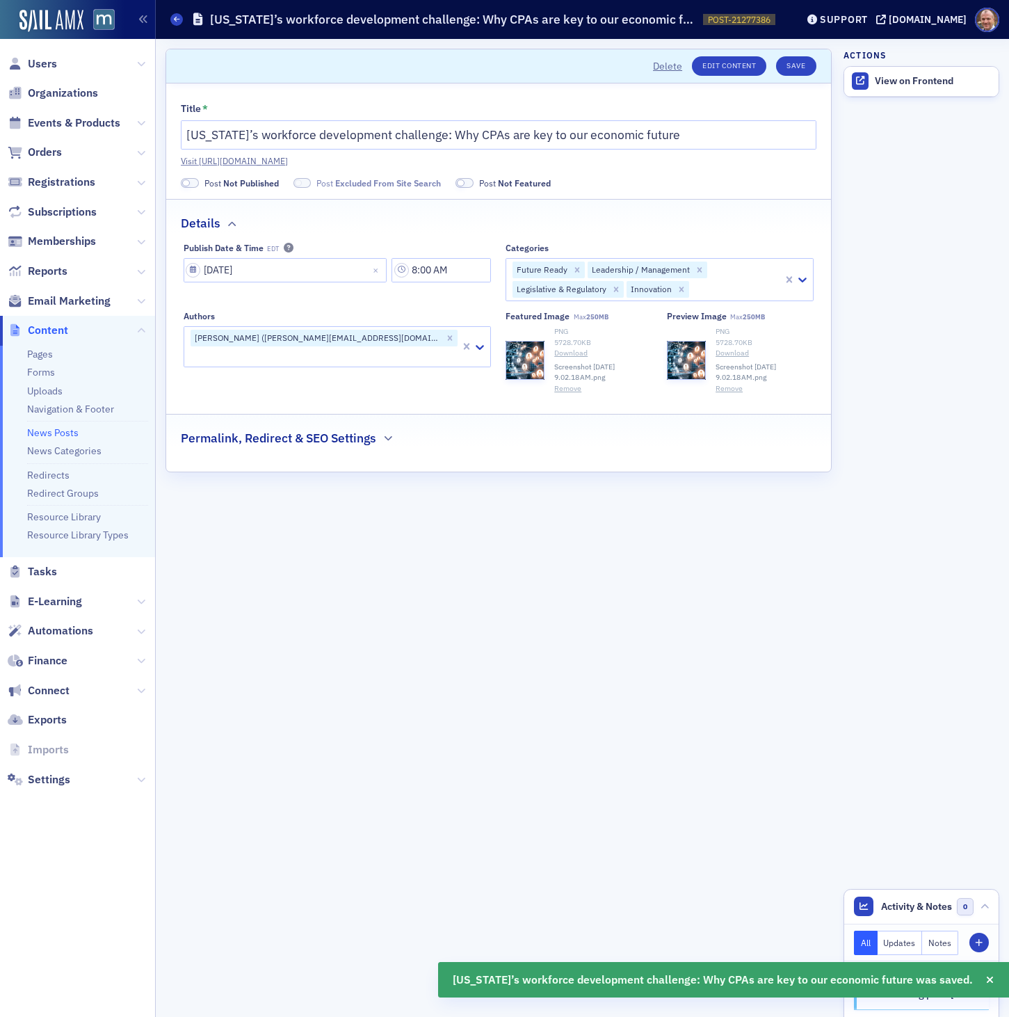
click at [193, 185] on span at bounding box center [190, 183] width 18 height 10
click at [804, 65] on button "Save" at bounding box center [796, 65] width 40 height 19
